Goal: Information Seeking & Learning: Understand process/instructions

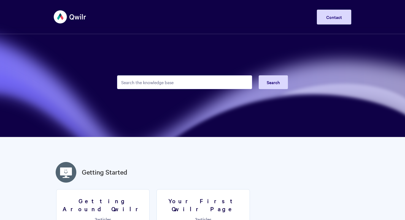
click at [188, 83] on input "Search the knowledge base" at bounding box center [184, 82] width 135 height 14
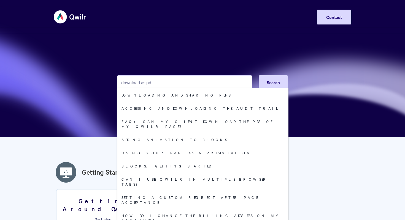
type input "download as pdf"
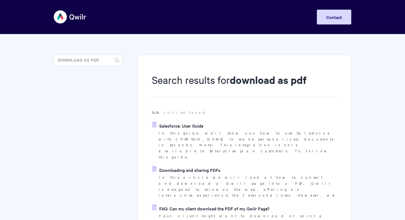
click at [193, 166] on link "Downloading and sharing PDFs" at bounding box center [186, 170] width 68 height 8
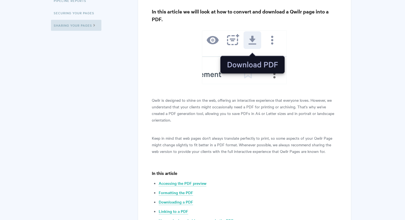
scroll to position [103, 0]
click at [284, 110] on p "Qwilr is designed to shine on the web, offering an interactive experience that …" at bounding box center [244, 109] width 185 height 26
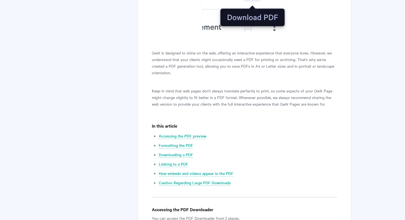
scroll to position [152, 0]
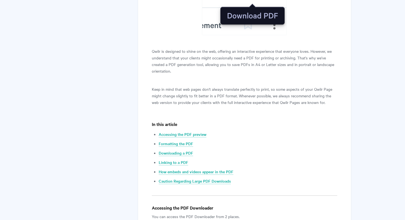
click at [229, 88] on p "Keep in mind that web pages don't always translate perfectly to print, so some …" at bounding box center [244, 96] width 185 height 20
click at [271, 95] on p "Keep in mind that web pages don't always translate perfectly to print, so some …" at bounding box center [244, 96] width 185 height 20
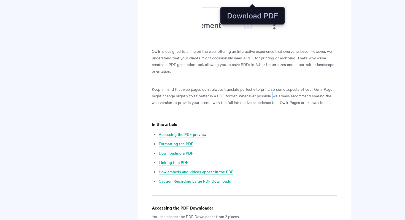
click at [271, 95] on p "Keep in mind that web pages don't always translate perfectly to print, so some …" at bounding box center [244, 96] width 185 height 20
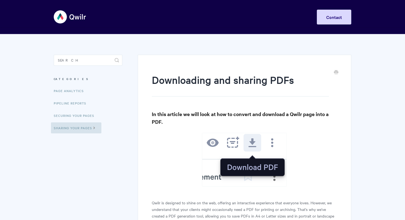
scroll to position [0, 0]
